Goal: Go to known website: Go to known website

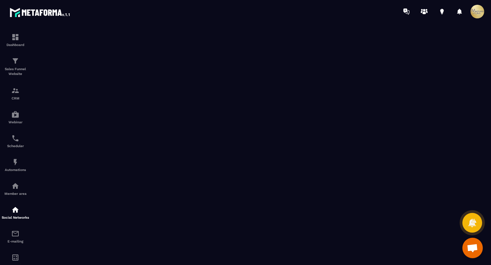
click at [305, 21] on div at bounding box center [285, 11] width 411 height 23
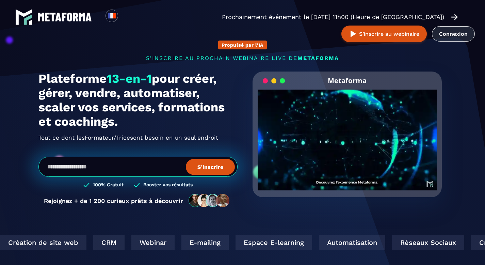
click at [455, 36] on link "Connexion" at bounding box center [453, 33] width 43 height 15
